Goal: Task Accomplishment & Management: Use online tool/utility

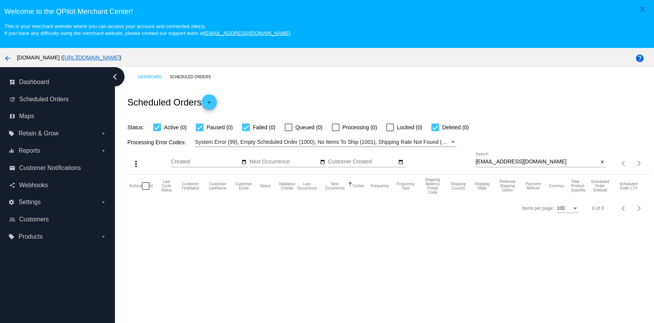
click at [539, 158] on div "[EMAIL_ADDRESS][DOMAIN_NAME] Search" at bounding box center [537, 159] width 123 height 15
click at [539, 159] on input "[EMAIL_ADDRESS][DOMAIN_NAME]" at bounding box center [537, 162] width 123 height 6
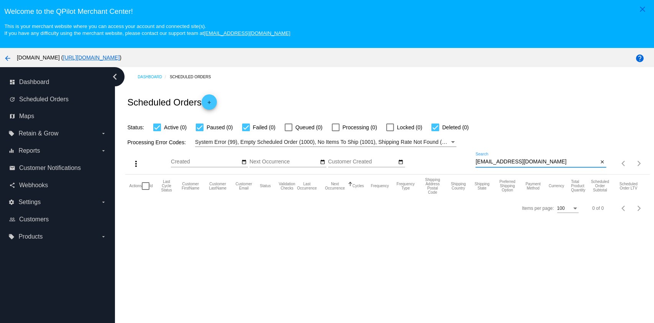
click at [540, 162] on input "[EMAIL_ADDRESS][DOMAIN_NAME]" at bounding box center [537, 162] width 123 height 6
click at [540, 163] on input "[EMAIL_ADDRESS][DOMAIN_NAME]" at bounding box center [537, 162] width 123 height 6
paste input "jerryhester70"
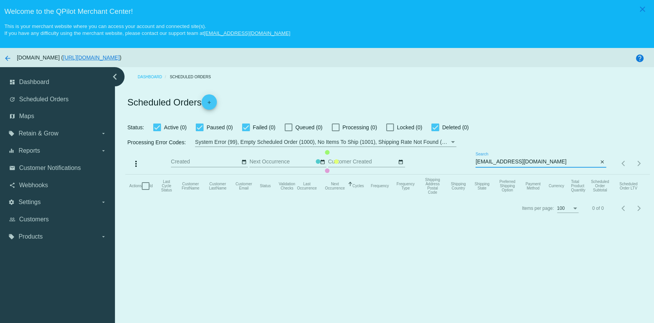
type input "[EMAIL_ADDRESS][DOMAIN_NAME]"
